Goal: Information Seeking & Learning: Learn about a topic

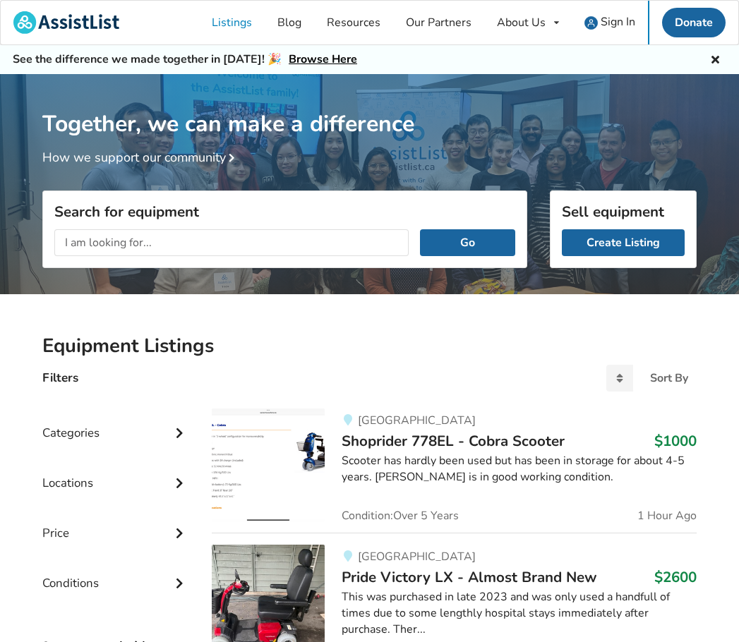
click at [272, 246] on input "text" at bounding box center [231, 242] width 354 height 27
type input "4 wheelwalker"
click at [420, 229] on button "Go" at bounding box center [467, 242] width 95 height 27
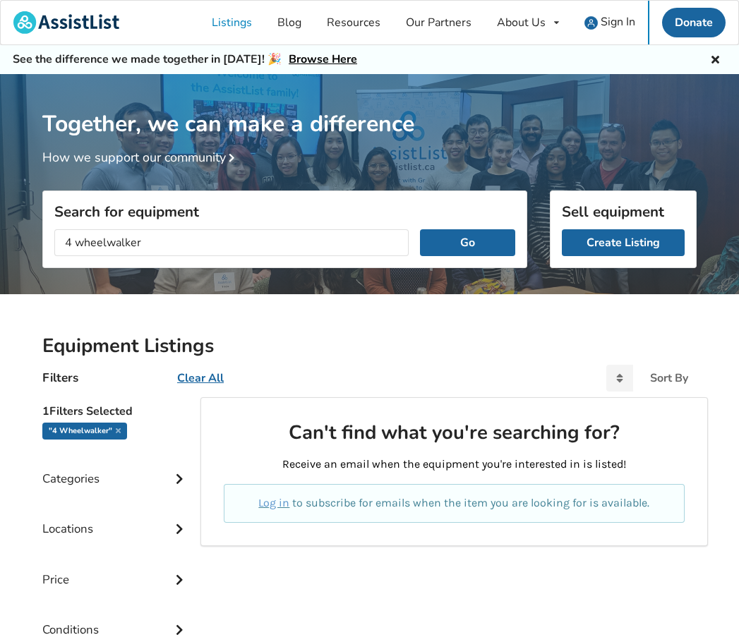
click at [116, 479] on div "Categories" at bounding box center [115, 468] width 147 height 50
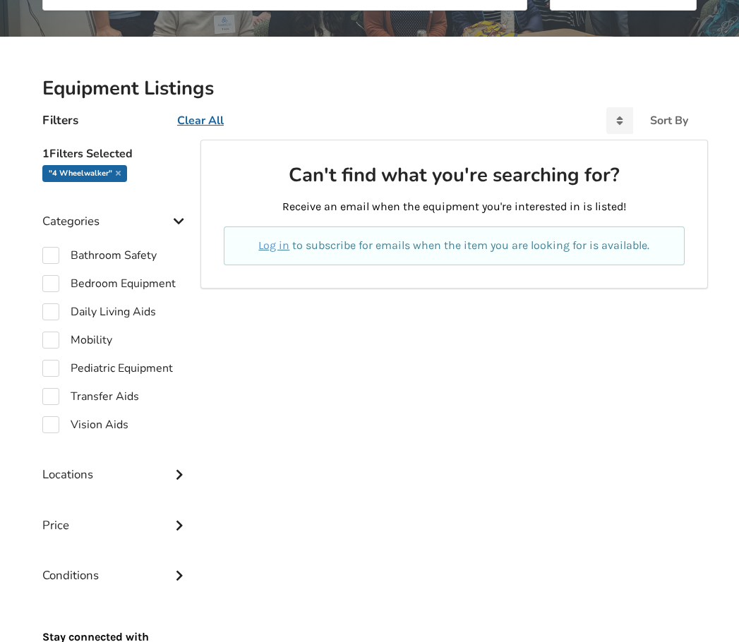
scroll to position [282, 0]
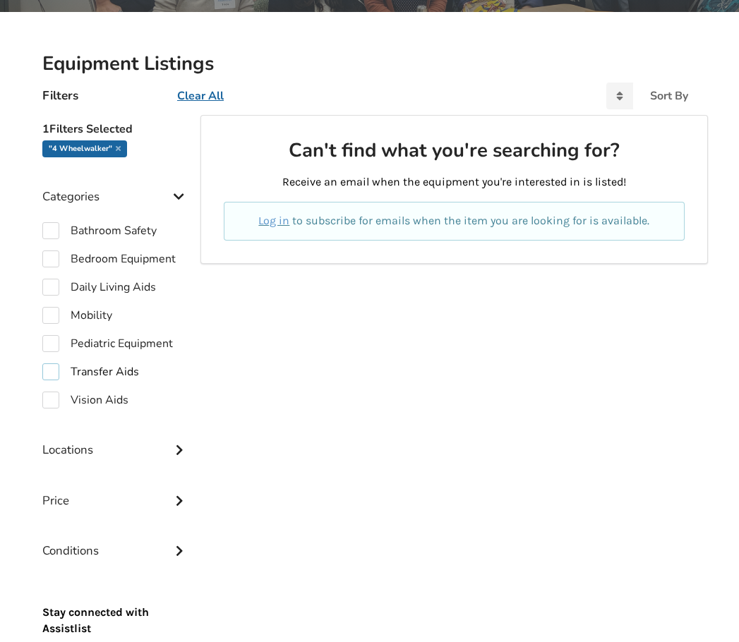
click at [97, 379] on label "Transfer Aids" at bounding box center [90, 371] width 97 height 17
checkbox input "true"
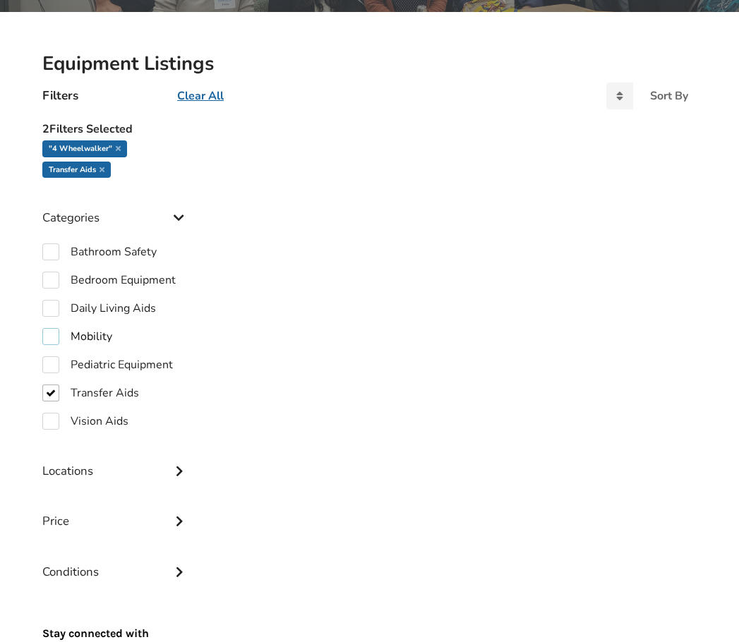
click at [94, 342] on label "Mobility" at bounding box center [77, 336] width 70 height 17
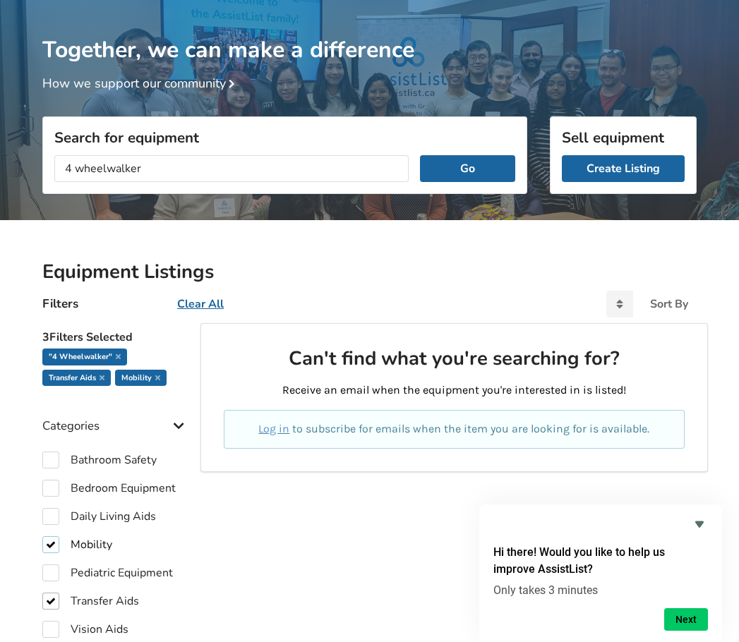
scroll to position [71, 0]
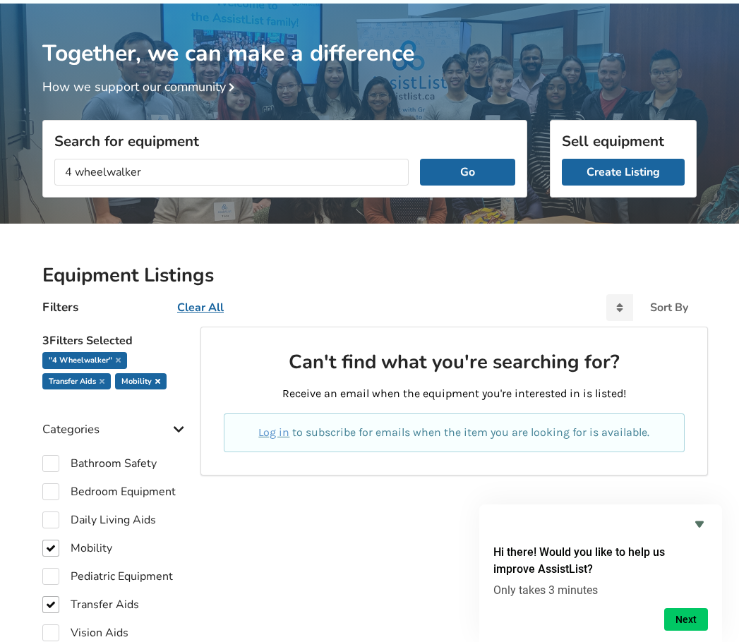
click at [156, 383] on icon at bounding box center [157, 381] width 5 height 7
checkbox input "false"
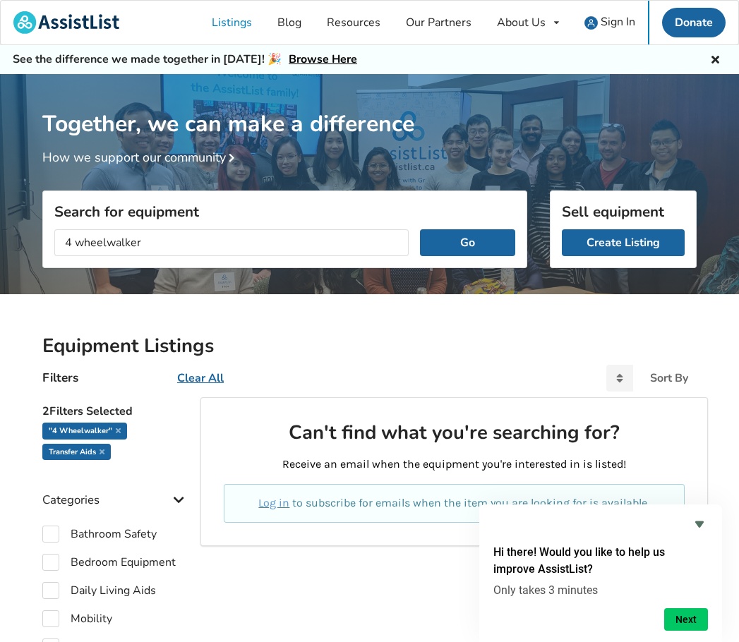
click at [184, 164] on link "How we support our community" at bounding box center [141, 157] width 198 height 17
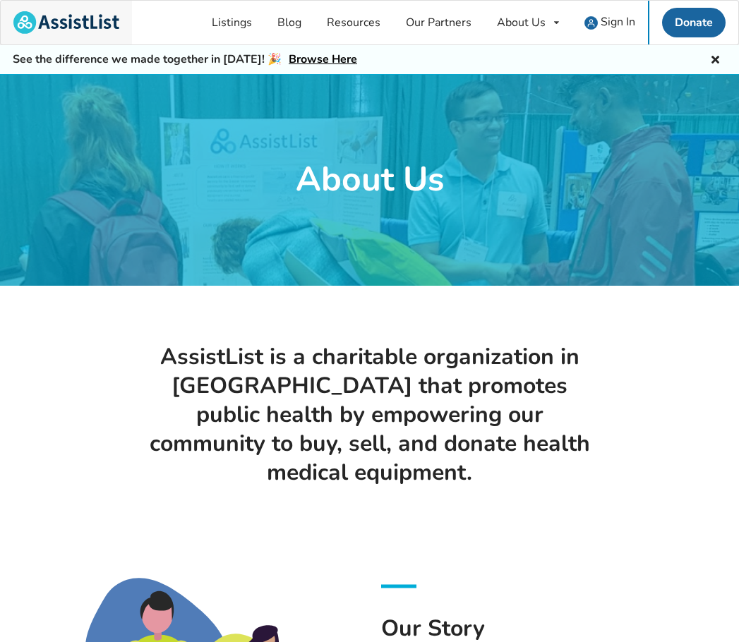
click at [83, 29] on img at bounding box center [66, 22] width 106 height 23
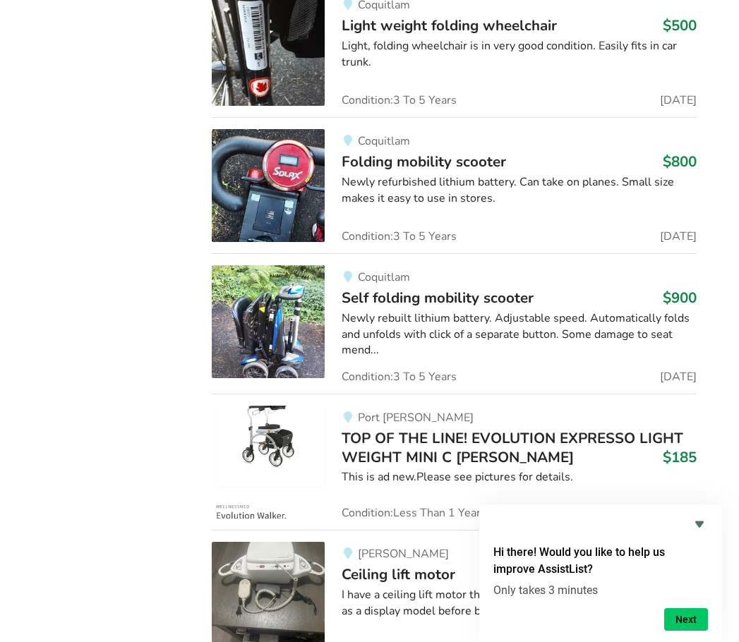
scroll to position [13487, 0]
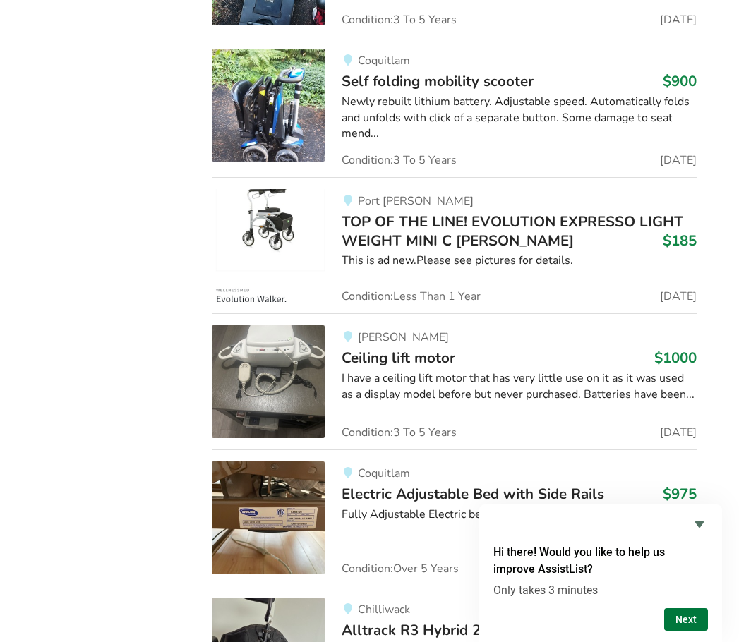
click at [672, 613] on button "Next" at bounding box center [686, 619] width 44 height 23
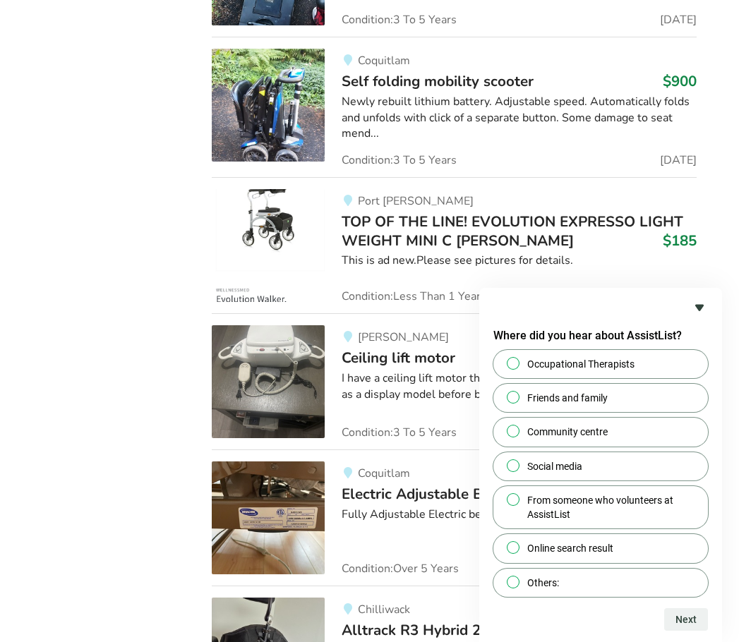
click at [694, 308] on icon "Hide survey" at bounding box center [699, 307] width 17 height 17
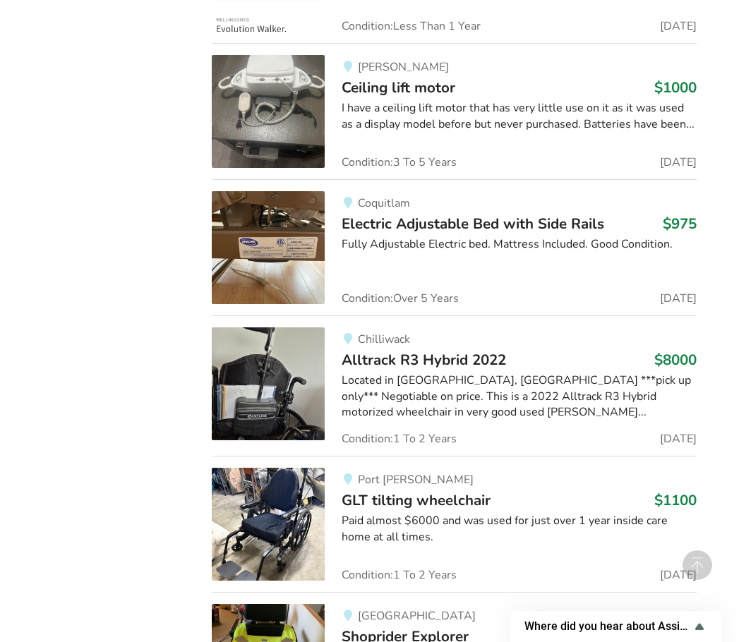
scroll to position [13769, 0]
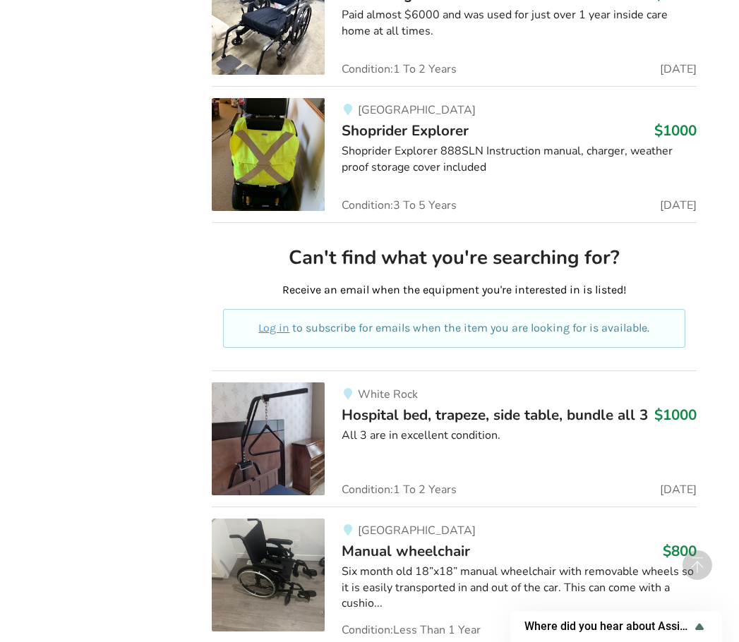
scroll to position [14475, 0]
